Goal: Task Accomplishment & Management: Manage account settings

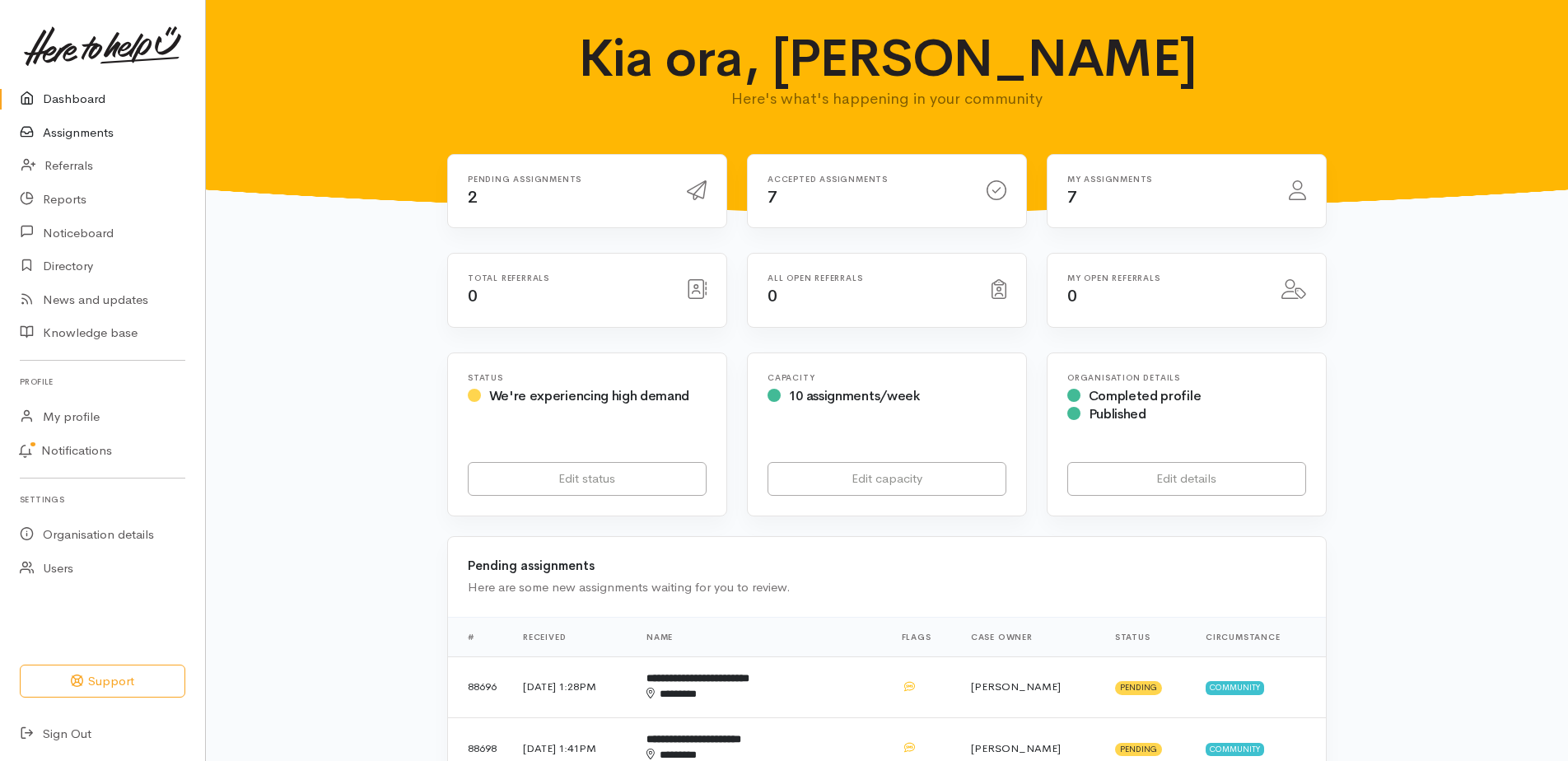
click at [98, 140] on link "Assignments" at bounding box center [102, 132] width 205 height 34
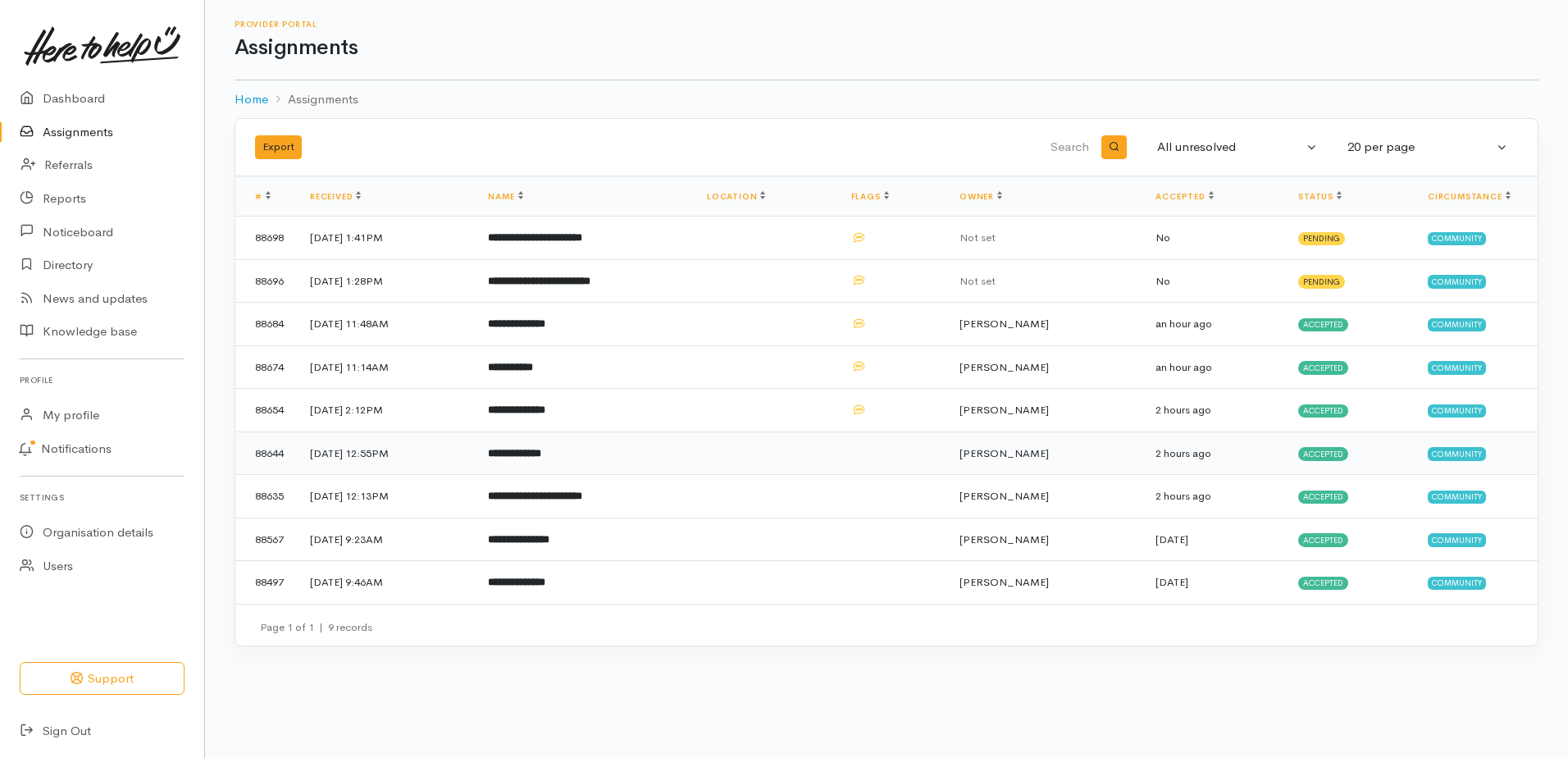
click at [541, 459] on b "**********" at bounding box center [515, 453] width 53 height 10
